Goal: Find specific page/section: Find specific page/section

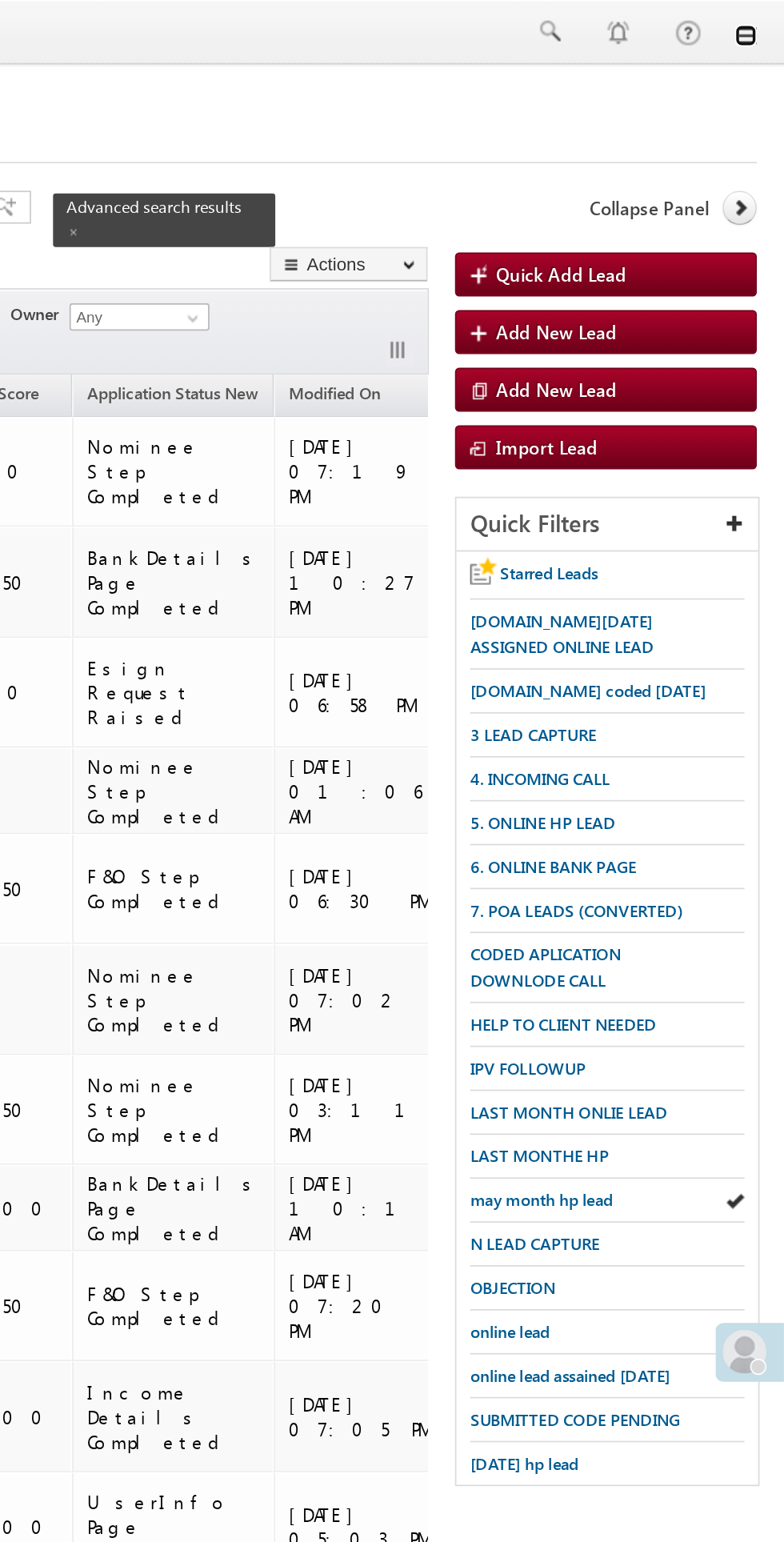
click at [765, 23] on link at bounding box center [761, 21] width 13 height 13
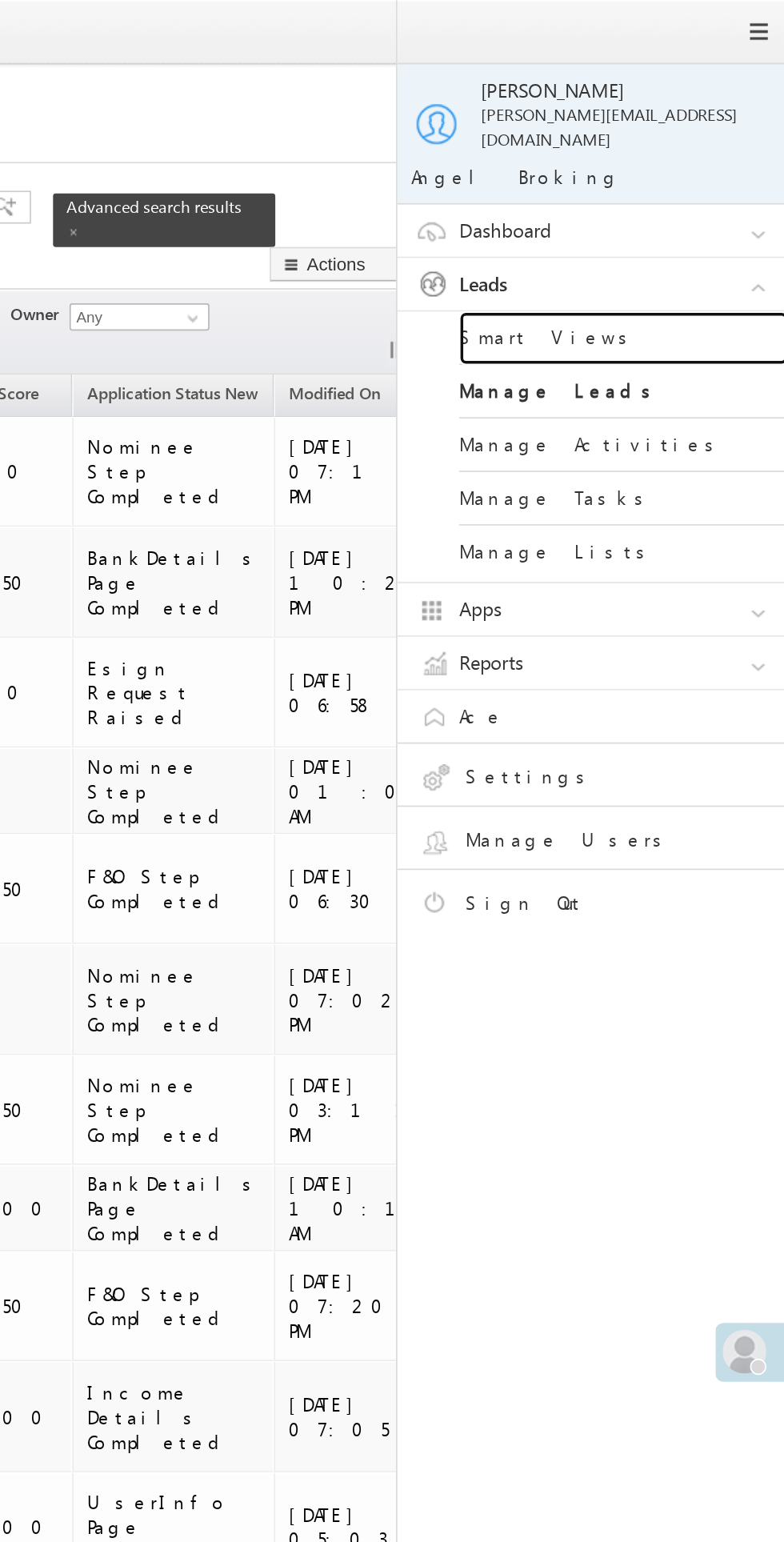
click at [669, 181] on link "Smart Views" at bounding box center [689, 197] width 192 height 31
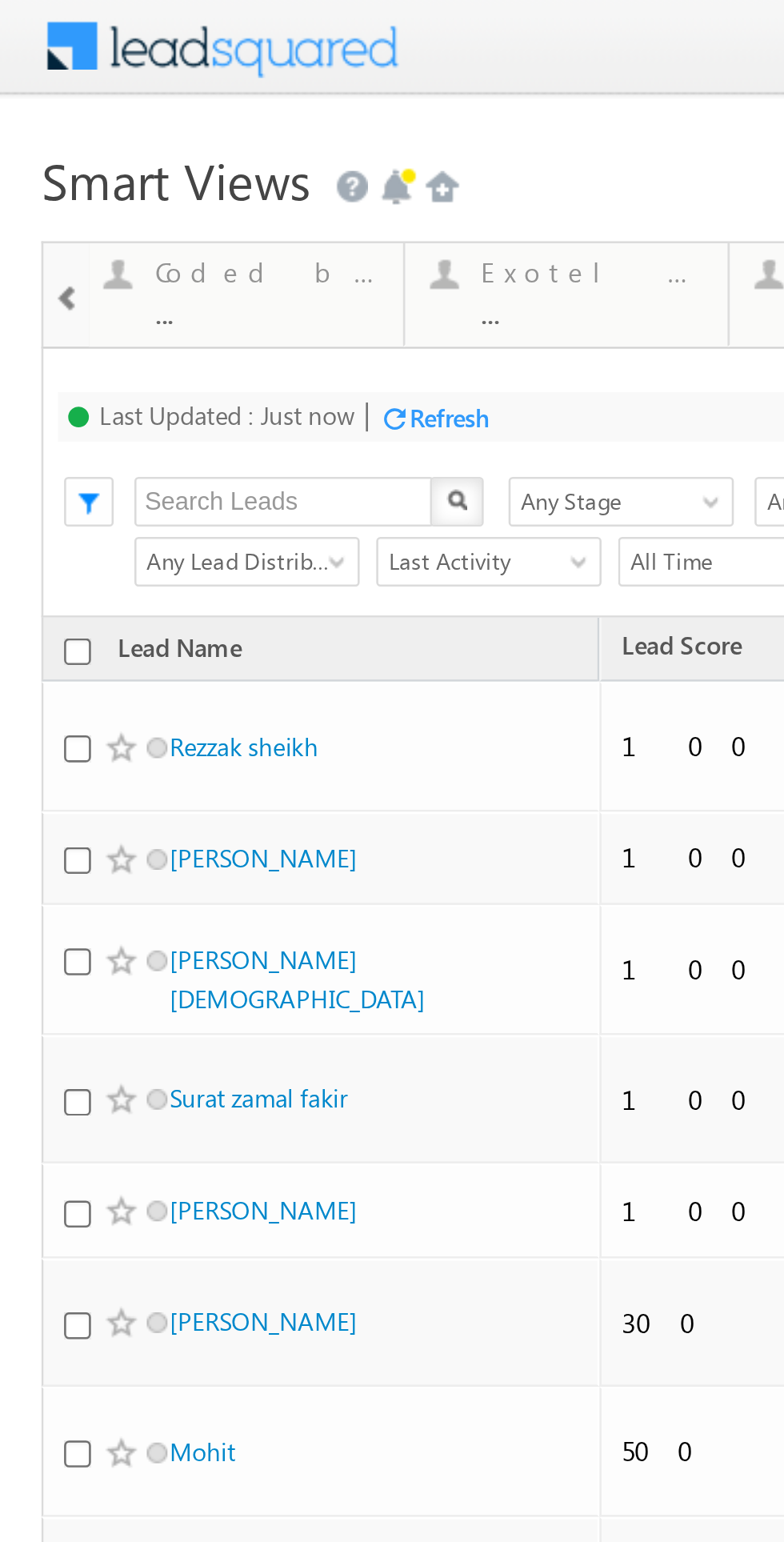
click at [31, 116] on span at bounding box center [26, 115] width 11 height 13
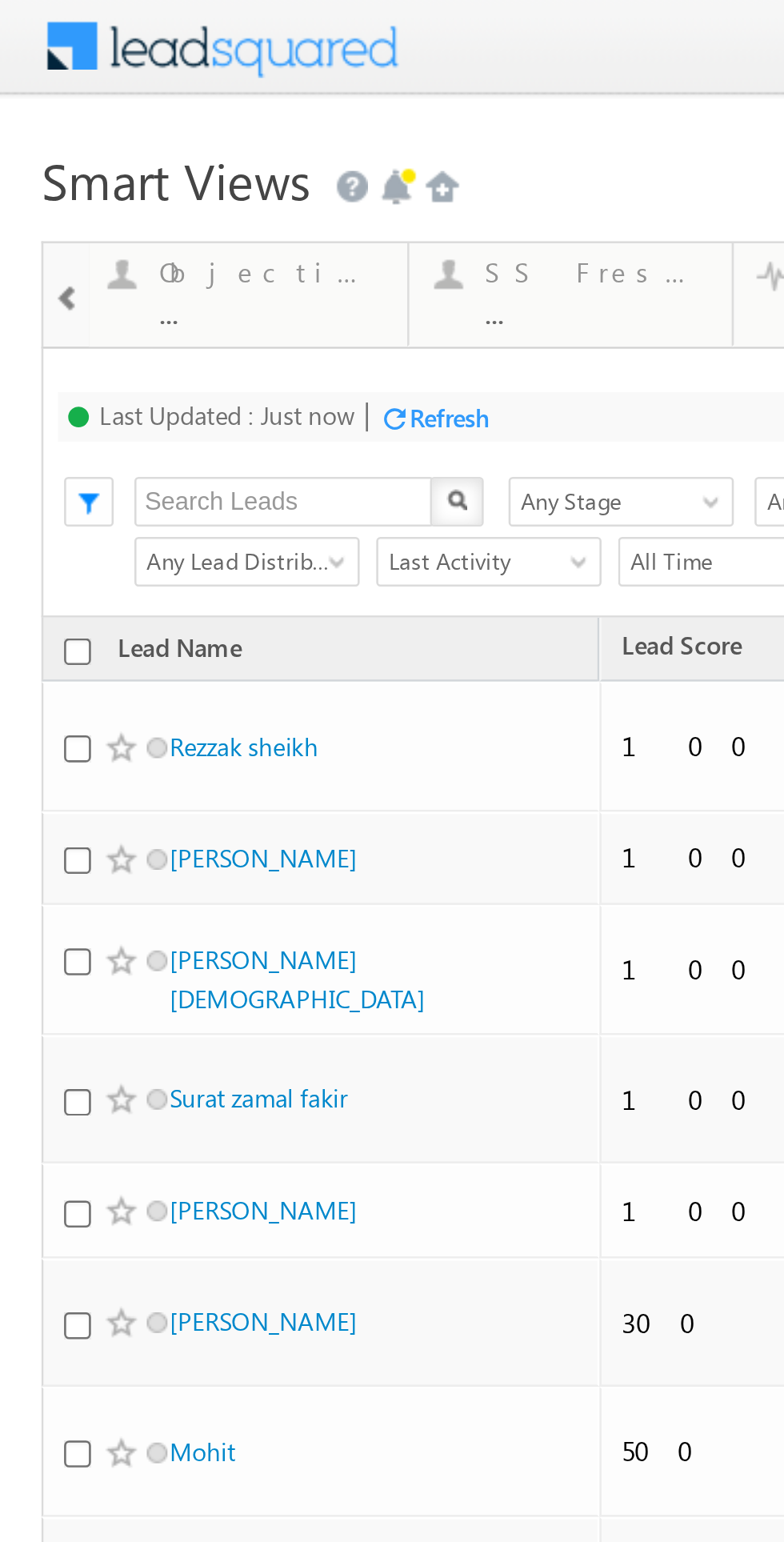
click at [31, 117] on span at bounding box center [26, 115] width 11 height 13
click at [31, 118] on span at bounding box center [26, 115] width 11 height 13
click at [32, 118] on div at bounding box center [26, 114] width 16 height 36
click at [32, 118] on span at bounding box center [26, 115] width 11 height 13
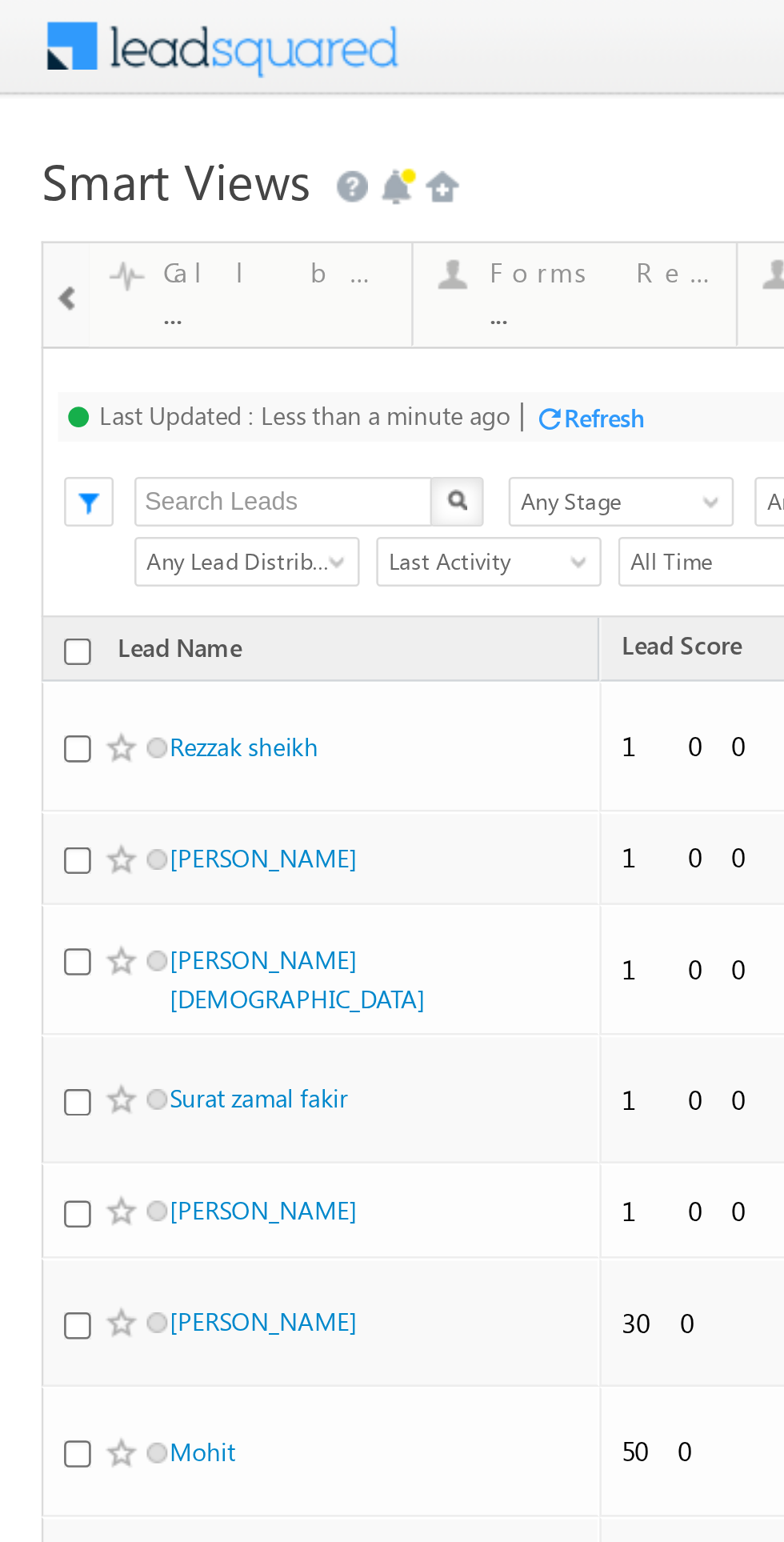
click at [32, 118] on span at bounding box center [26, 115] width 11 height 13
click at [32, 119] on span at bounding box center [26, 115] width 11 height 13
click at [32, 119] on div at bounding box center [26, 114] width 16 height 36
click at [33, 119] on div at bounding box center [26, 114] width 16 height 36
click at [98, 115] on div "..." at bounding box center [108, 120] width 87 height 12
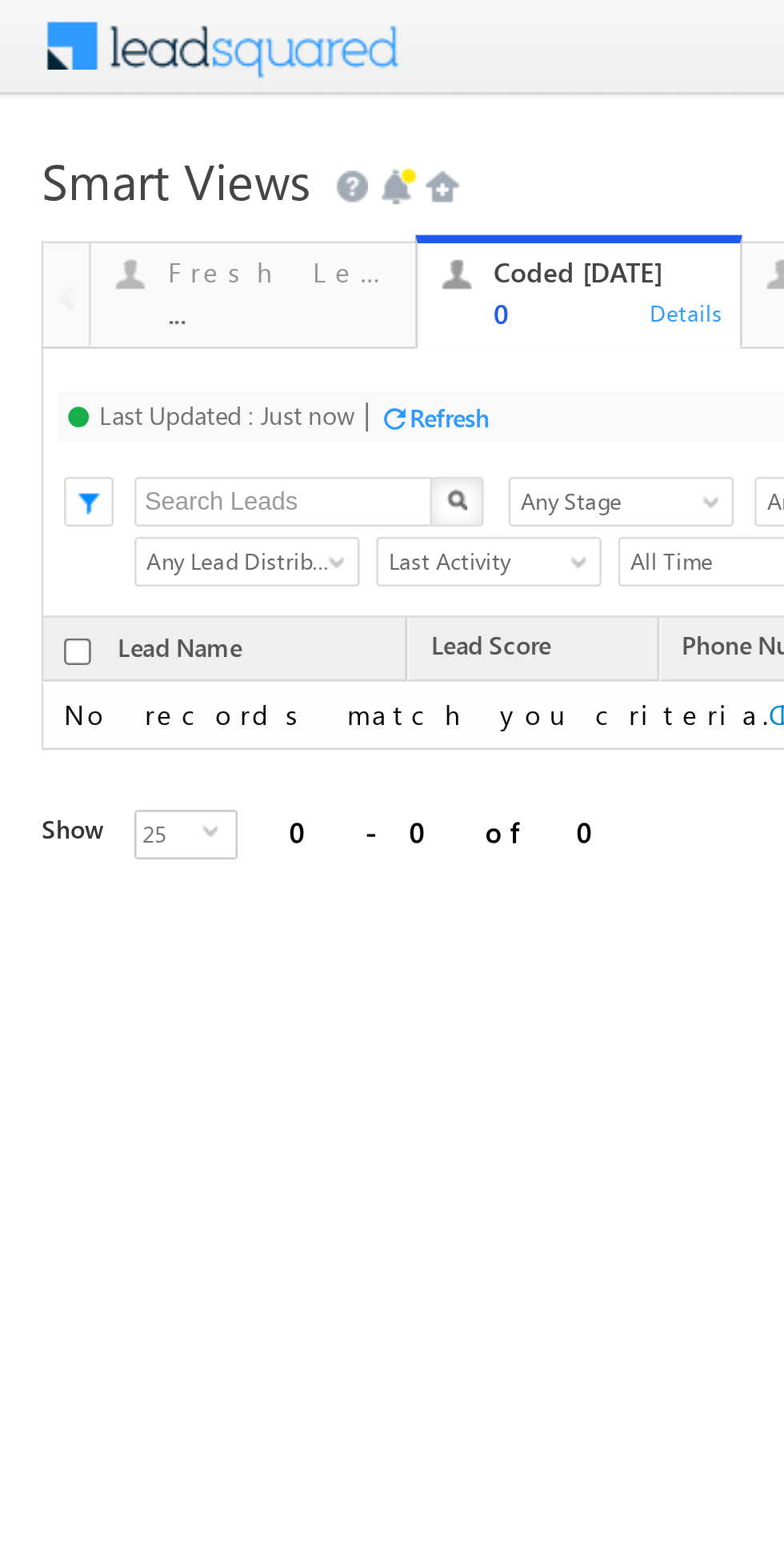
click at [88, 107] on div "Fresh Leads" at bounding box center [108, 104] width 87 height 13
